Goal: Find specific page/section: Find specific page/section

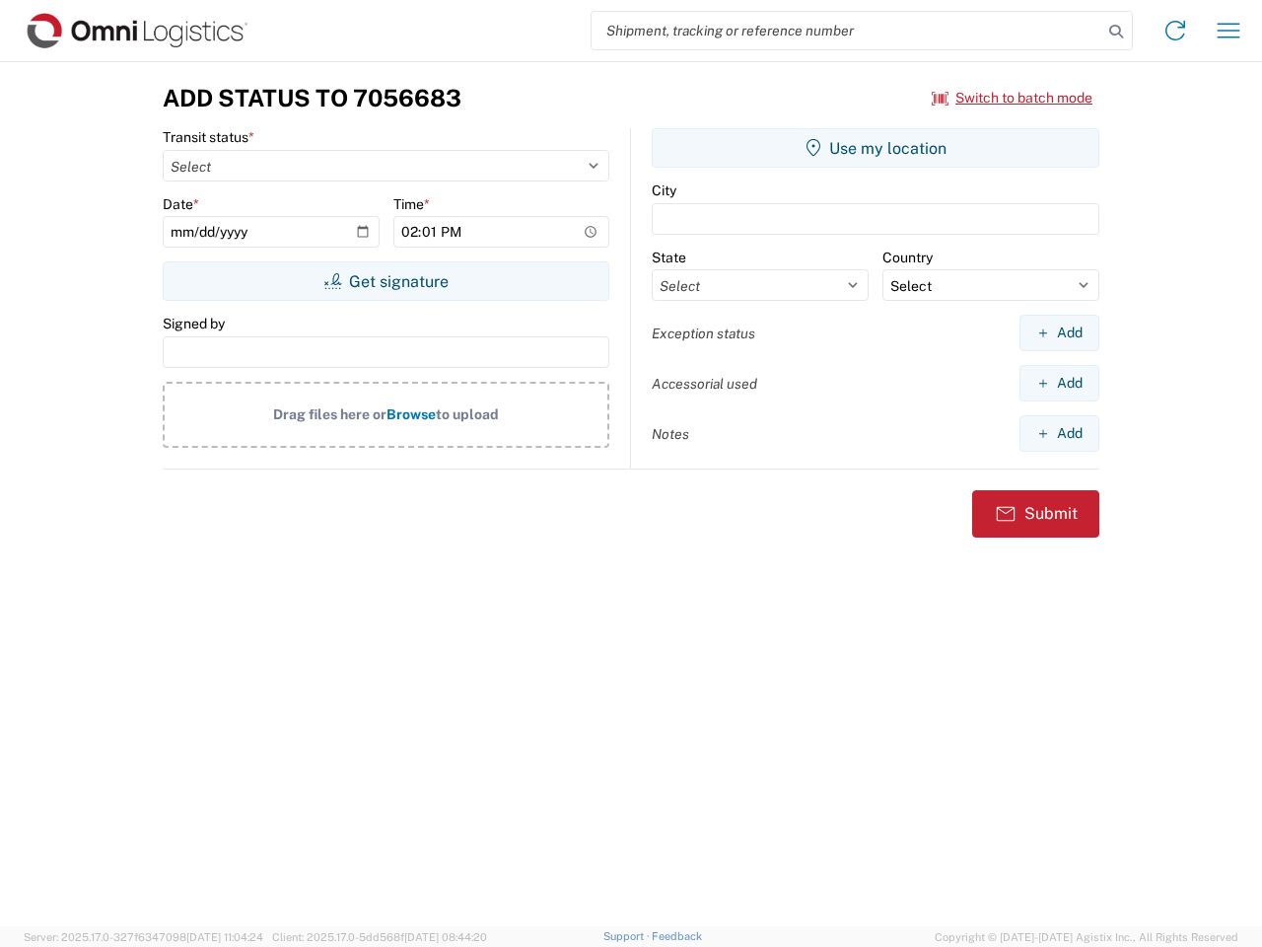
click at [847, 31] on input "search" at bounding box center [847, 30] width 511 height 37
click at [1116, 32] on icon at bounding box center [1117, 32] width 28 height 28
click at [1176, 31] on icon at bounding box center [1176, 31] width 32 height 32
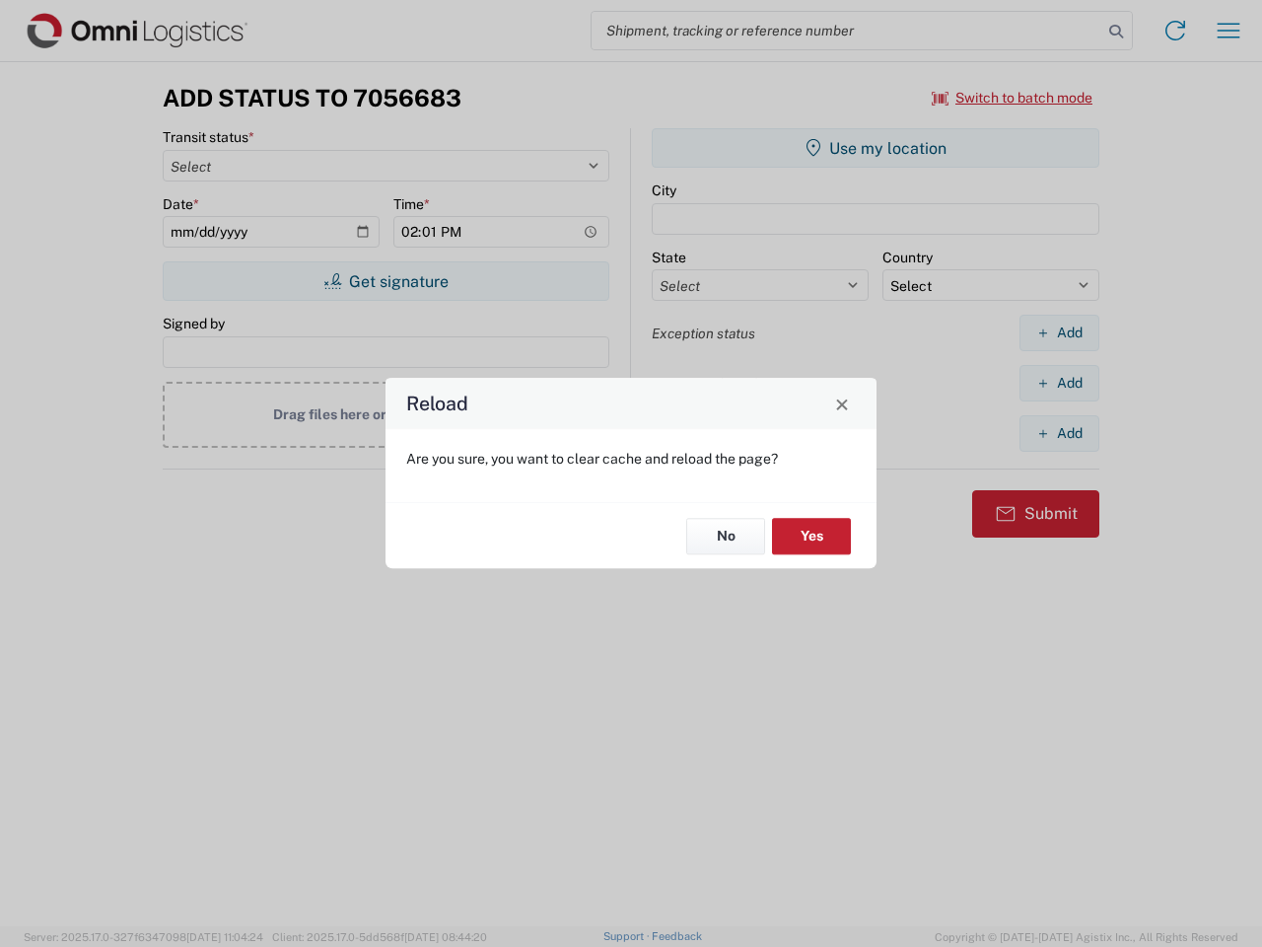
click at [1229, 31] on div "Reload Are you sure, you want to clear cache and reload the page? No Yes" at bounding box center [631, 473] width 1262 height 947
click at [1013, 98] on div "Reload Are you sure, you want to clear cache and reload the page? No Yes" at bounding box center [631, 473] width 1262 height 947
click at [386, 281] on div "Reload Are you sure, you want to clear cache and reload the page? No Yes" at bounding box center [631, 473] width 1262 height 947
click at [876, 148] on div "Reload Are you sure, you want to clear cache and reload the page? No Yes" at bounding box center [631, 473] width 1262 height 947
click at [1059, 332] on div "Reload Are you sure, you want to clear cache and reload the page? No Yes" at bounding box center [631, 473] width 1262 height 947
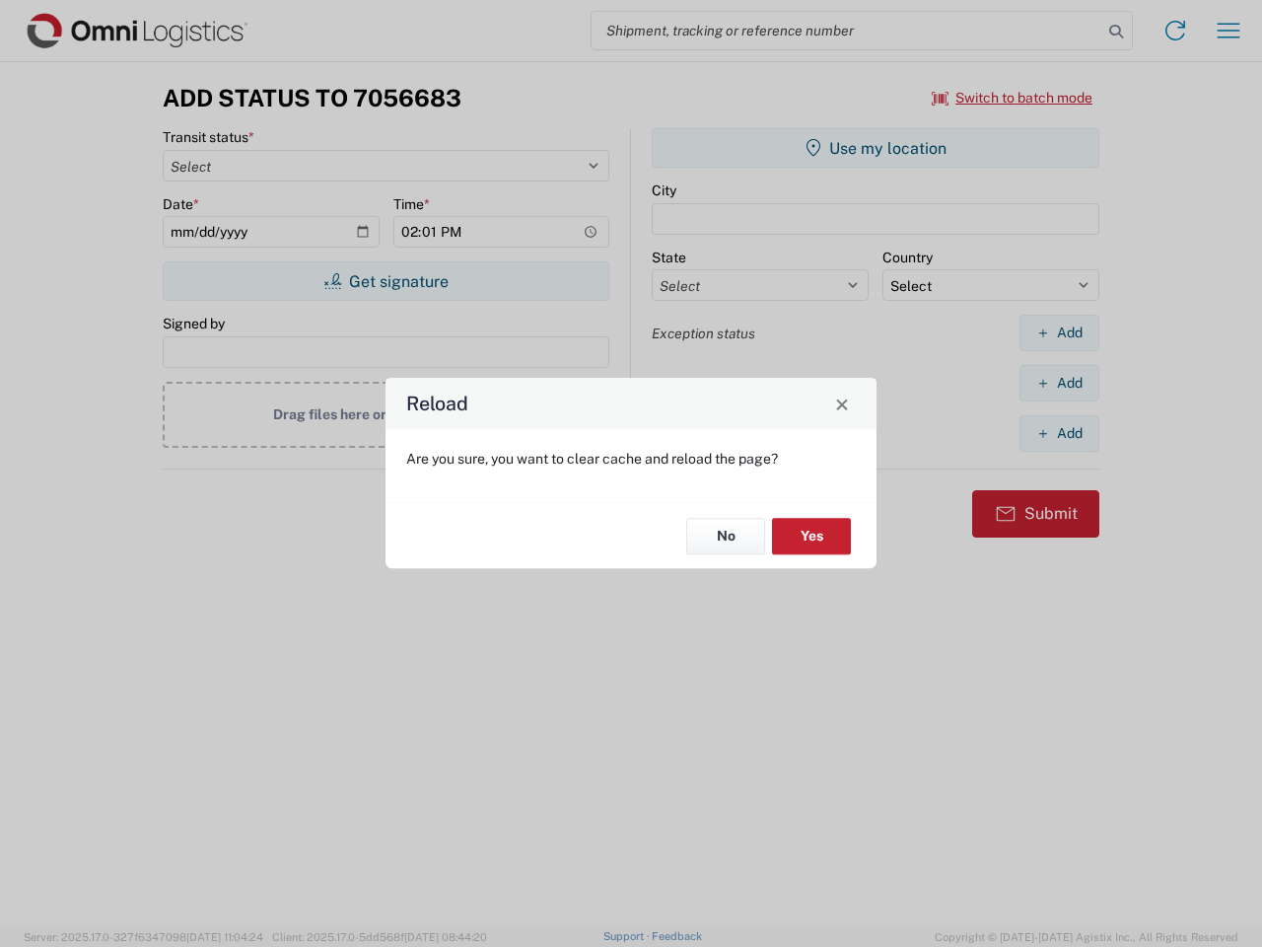
click at [1059, 383] on div "Reload Are you sure, you want to clear cache and reload the page? No Yes" at bounding box center [631, 473] width 1262 height 947
click at [1059, 433] on div "Reload Are you sure, you want to clear cache and reload the page? No Yes" at bounding box center [631, 473] width 1262 height 947
